Goal: Transaction & Acquisition: Purchase product/service

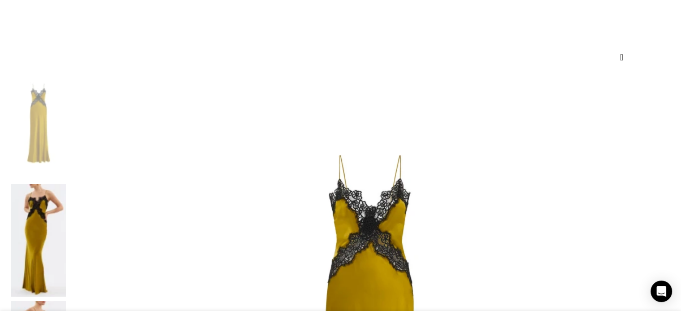
scroll to position [115, 0]
